Goal: Task Accomplishment & Management: Manage account settings

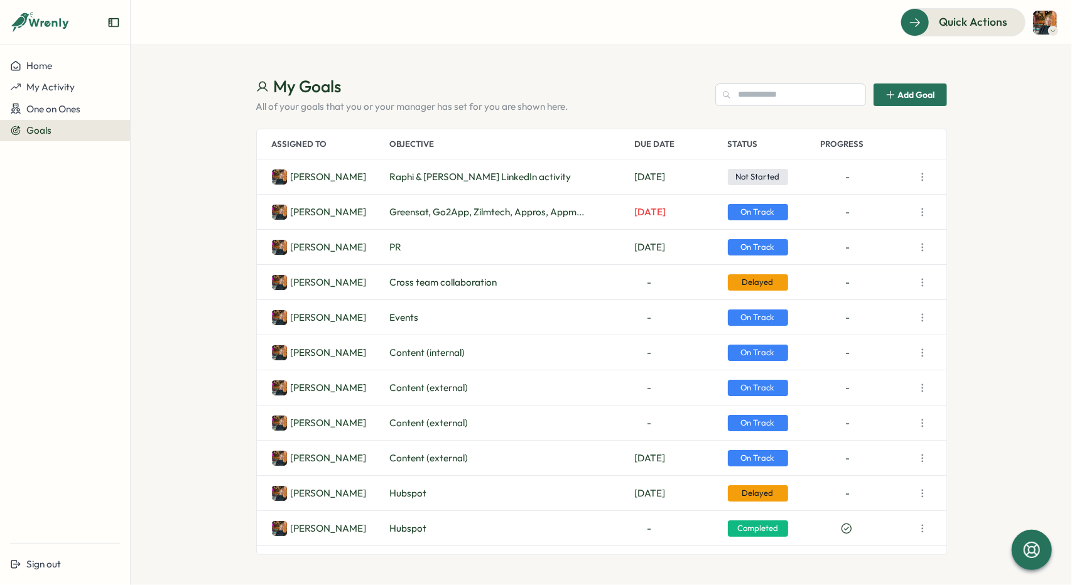
click at [407, 315] on span "Events" at bounding box center [404, 318] width 29 height 14
click at [924, 318] on icon "button" at bounding box center [922, 317] width 13 height 13
click at [1018, 264] on section "My Goals All of your goals that you or your manager has set for you are shown h…" at bounding box center [601, 315] width 941 height 540
click at [924, 317] on icon "button" at bounding box center [922, 317] width 13 height 13
click at [863, 345] on button "View Details" at bounding box center [866, 341] width 80 height 21
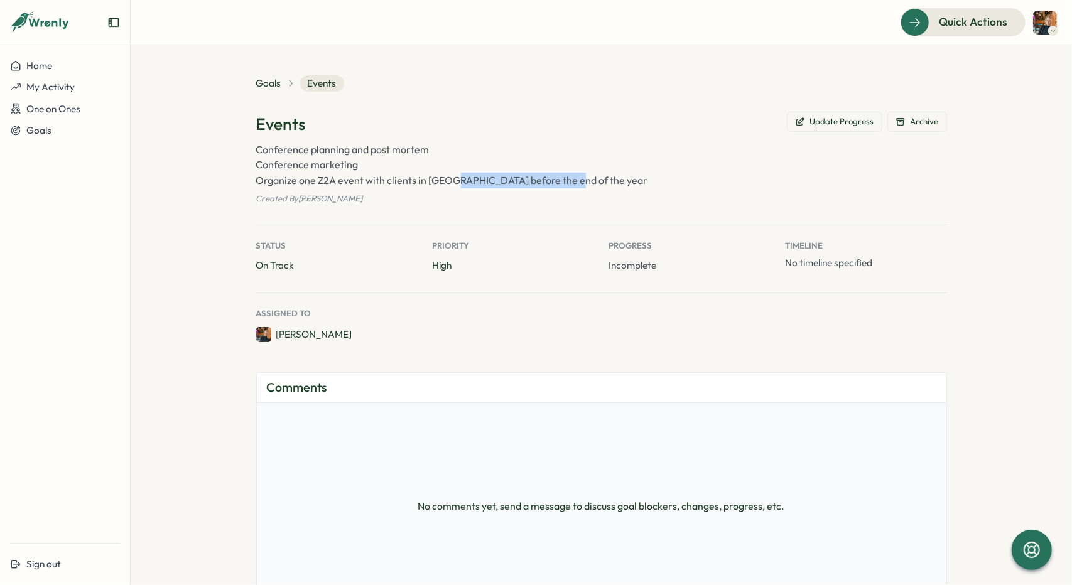
drag, startPoint x: 589, startPoint y: 179, endPoint x: 446, endPoint y: 181, distance: 143.2
click at [446, 181] on p "Conference planning and post mortem Conference marketing Organize one Z2A event…" at bounding box center [601, 165] width 691 height 46
click at [446, 185] on p "Conference planning and post mortem Conference marketing Organize one Z2A event…" at bounding box center [601, 165] width 691 height 46
drag, startPoint x: 444, startPoint y: 179, endPoint x: 628, endPoint y: 179, distance: 184.0
click at [628, 179] on p "Conference planning and post mortem Conference marketing Organize one Z2A event…" at bounding box center [601, 165] width 691 height 46
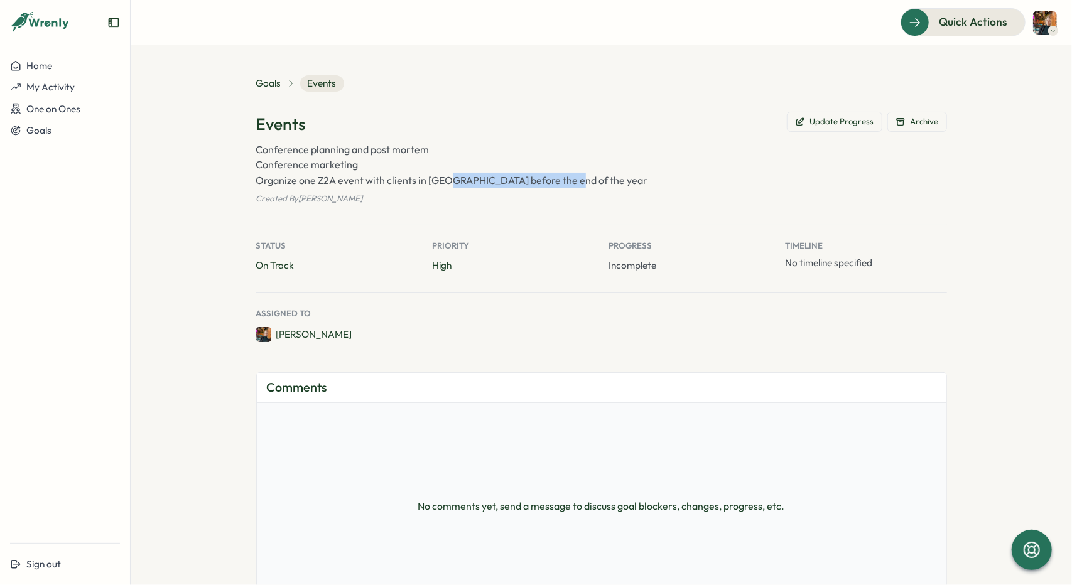
click at [628, 179] on p "Conference planning and post mortem Conference marketing Organize one Z2A event…" at bounding box center [601, 165] width 691 height 46
drag, startPoint x: 567, startPoint y: 176, endPoint x: 238, endPoint y: 188, distance: 329.2
click at [238, 188] on section "Goals Events Events Update Progress Archive Conference planning and post mortem…" at bounding box center [601, 315] width 941 height 540
click at [245, 174] on section "Goals Events Events Update Progress Archive Conference planning and post mortem…" at bounding box center [601, 315] width 941 height 540
drag, startPoint x: 574, startPoint y: 181, endPoint x: 248, endPoint y: 182, distance: 325.8
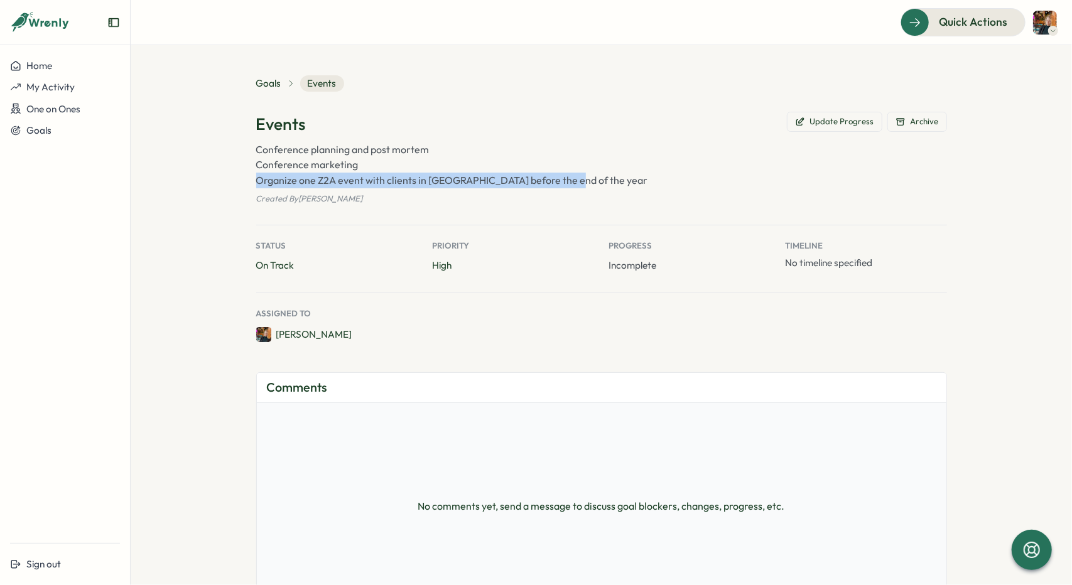
click at [249, 182] on section "Goals Events Events Update Progress Archive Conference planning and post mortem…" at bounding box center [601, 315] width 941 height 540
click at [229, 197] on section "Goals Events Events Update Progress Archive Conference planning and post mortem…" at bounding box center [601, 315] width 941 height 540
drag, startPoint x: 247, startPoint y: 187, endPoint x: 583, endPoint y: 188, distance: 336.5
click at [583, 188] on section "Goals Events Events Update Progress Archive Conference planning and post mortem…" at bounding box center [601, 315] width 941 height 540
click at [581, 188] on div "Events Update Progress Archive Conference planning and post mortem Conference m…" at bounding box center [601, 158] width 691 height 93
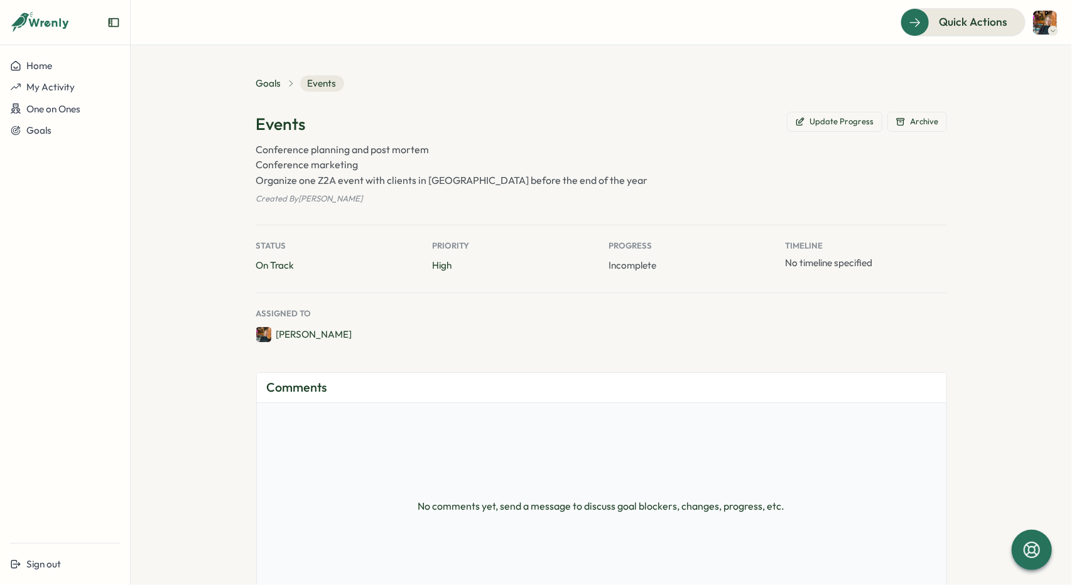
type textarea "*"
